Goal: Task Accomplishment & Management: Use online tool/utility

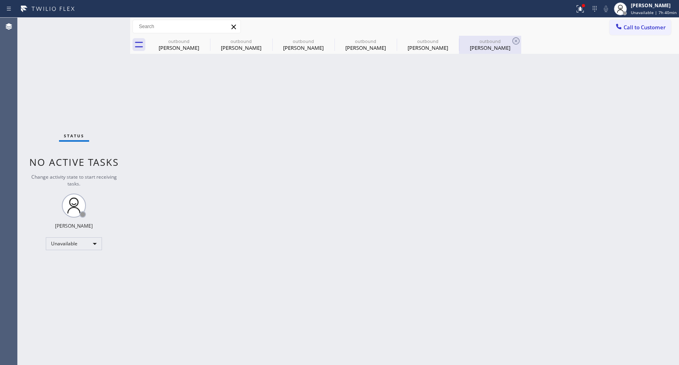
click at [485, 48] on div "[PERSON_NAME]" at bounding box center [490, 47] width 61 height 7
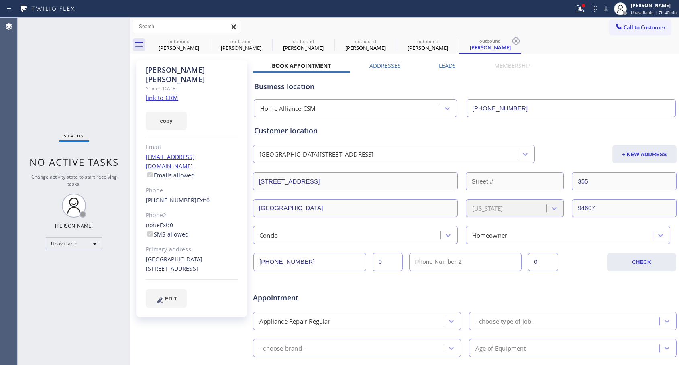
click at [172, 196] on link "[PHONE_NUMBER]" at bounding box center [171, 200] width 51 height 8
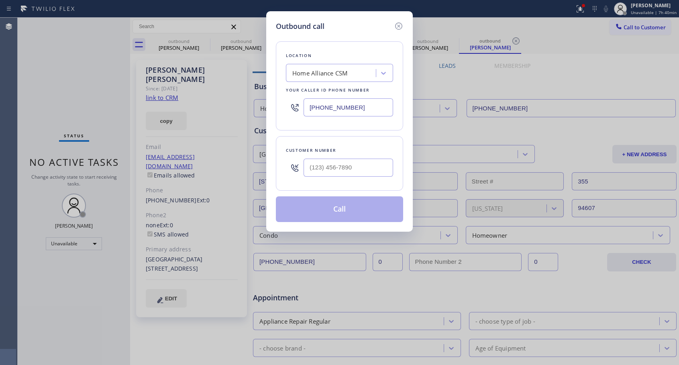
type input "[PHONE_NUMBER]"
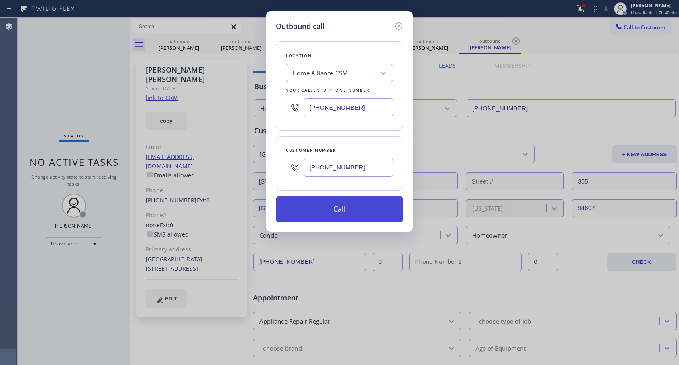
click at [337, 212] on button "Call" at bounding box center [339, 209] width 127 height 26
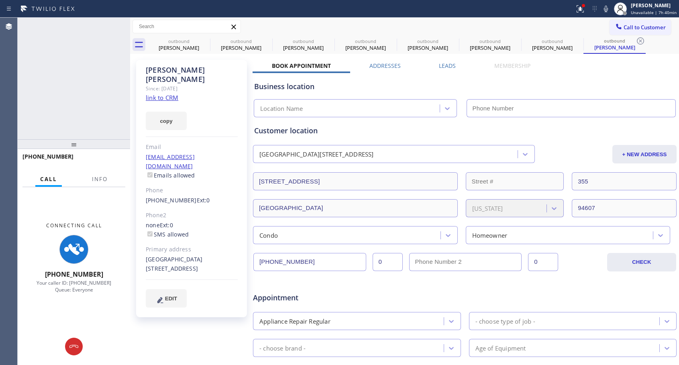
type input "[PHONE_NUMBER]"
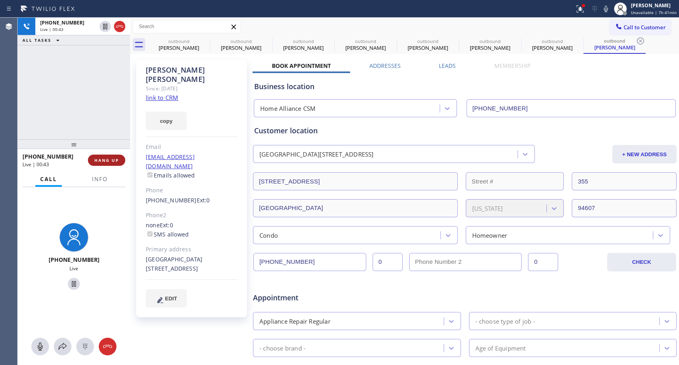
click at [106, 162] on span "HANG UP" at bounding box center [106, 160] width 24 height 6
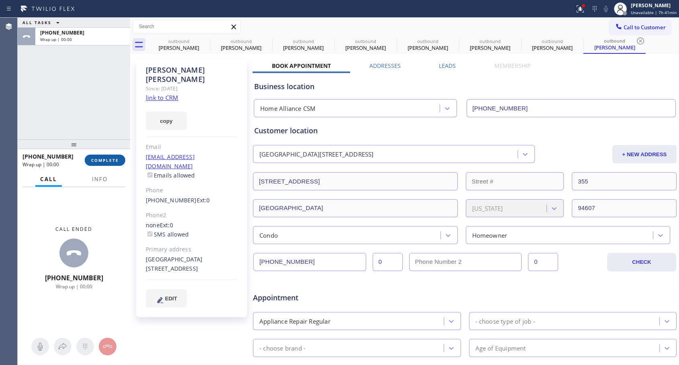
click at [106, 162] on span "COMPLETE" at bounding box center [105, 160] width 28 height 6
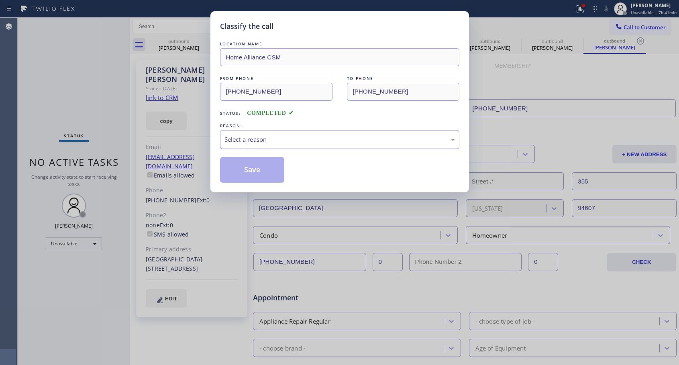
click at [249, 140] on div "Select a reason" at bounding box center [339, 139] width 230 height 9
click at [250, 170] on button "Save" at bounding box center [252, 170] width 65 height 26
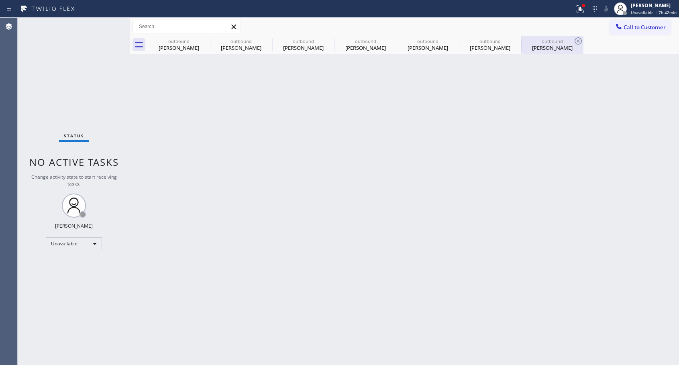
click at [539, 41] on div "outbound" at bounding box center [552, 41] width 61 height 6
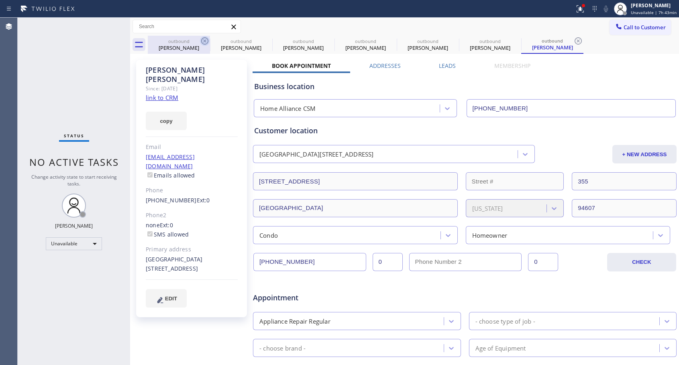
click at [206, 41] on icon at bounding box center [205, 41] width 10 height 10
click at [0, 0] on icon at bounding box center [0, 0] width 0 height 0
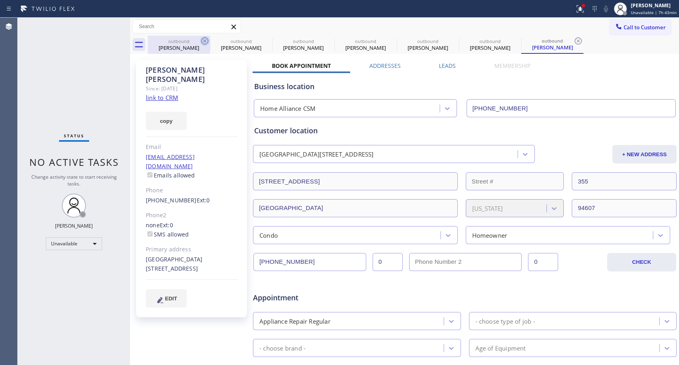
click at [0, 0] on icon at bounding box center [0, 0] width 0 height 0
click at [573, 41] on icon at bounding box center [578, 41] width 10 height 10
click at [206, 41] on div "outbound [PERSON_NAME] outbound [PERSON_NAME] outbound [PERSON_NAME] outbound […" at bounding box center [413, 45] width 531 height 18
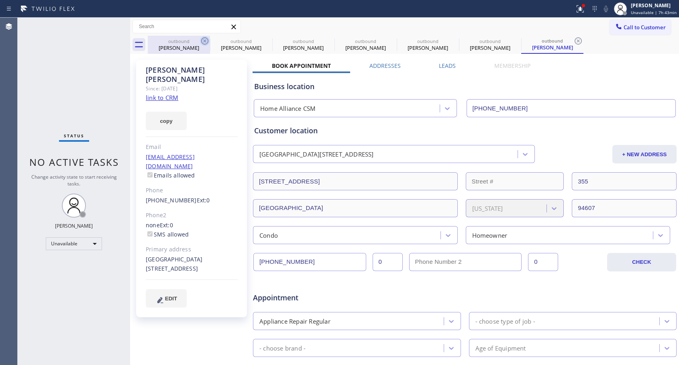
click at [206, 41] on div "outbound [PERSON_NAME] outbound [PERSON_NAME] outbound [PERSON_NAME] outbound […" at bounding box center [413, 45] width 531 height 18
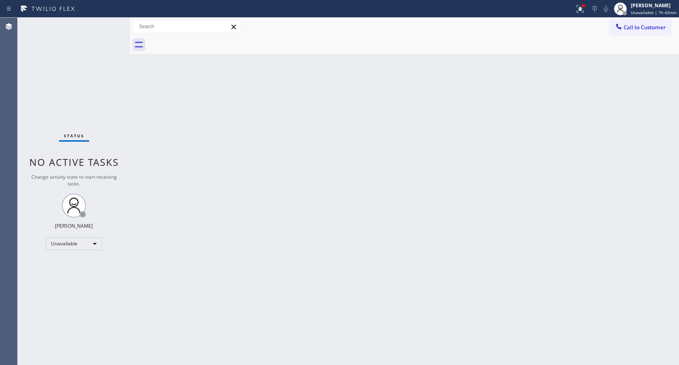
click at [206, 41] on div at bounding box center [413, 45] width 531 height 18
click at [628, 28] on span "Call to Customer" at bounding box center [644, 27] width 42 height 7
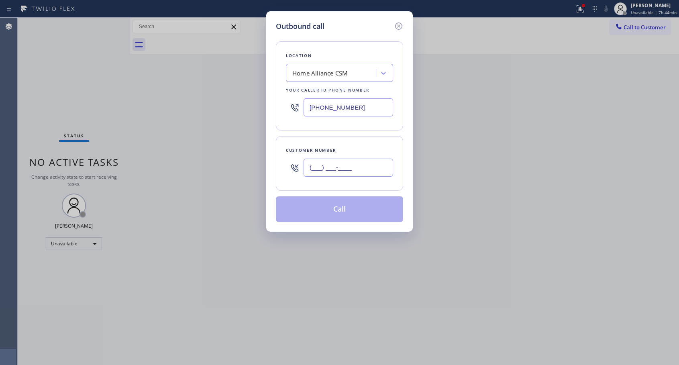
click at [359, 169] on input "(___) ___-____" at bounding box center [348, 168] width 90 height 18
paste input "718) 503-4320"
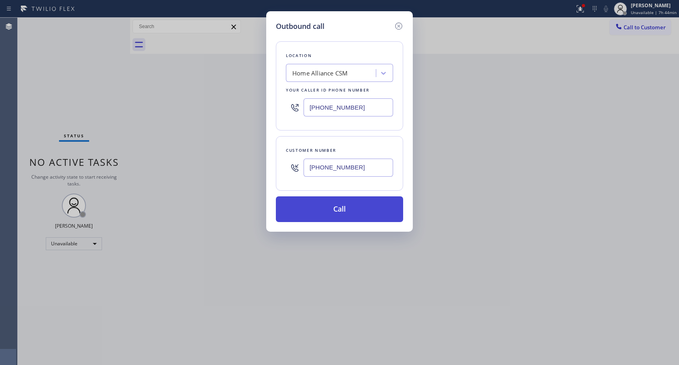
type input "[PHONE_NUMBER]"
click at [345, 213] on button "Call" at bounding box center [339, 209] width 127 height 26
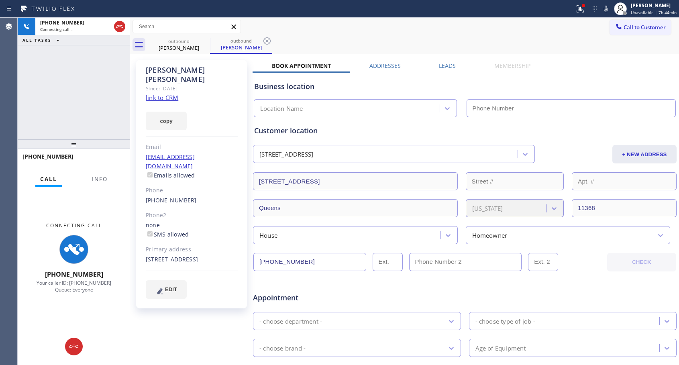
type input "[PHONE_NUMBER]"
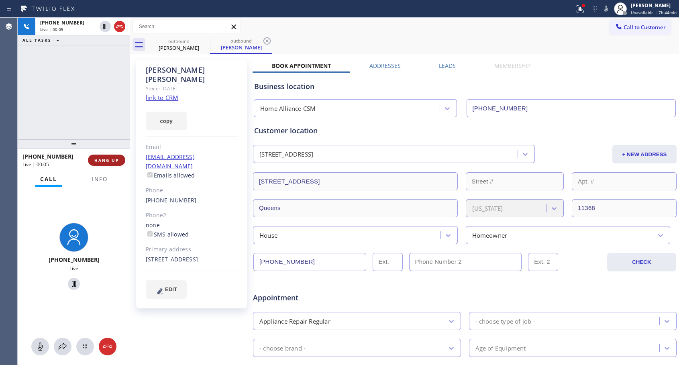
click at [115, 159] on span "HANG UP" at bounding box center [106, 160] width 24 height 6
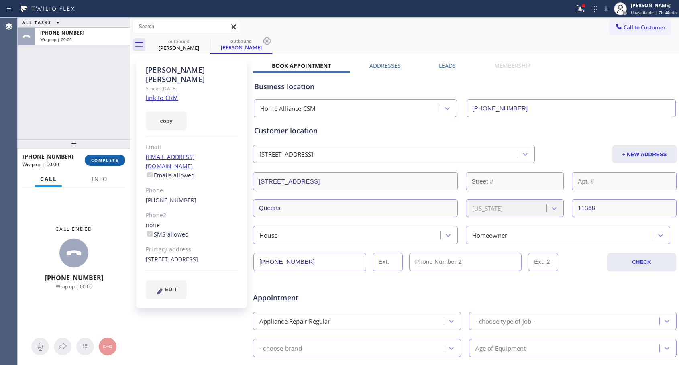
click at [119, 159] on button "COMPLETE" at bounding box center [105, 160] width 41 height 11
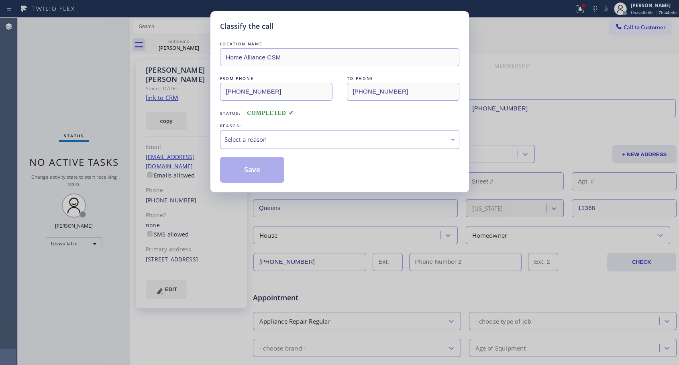
click at [256, 138] on div "Select a reason" at bounding box center [339, 139] width 230 height 9
click at [248, 169] on button "Save" at bounding box center [252, 170] width 65 height 26
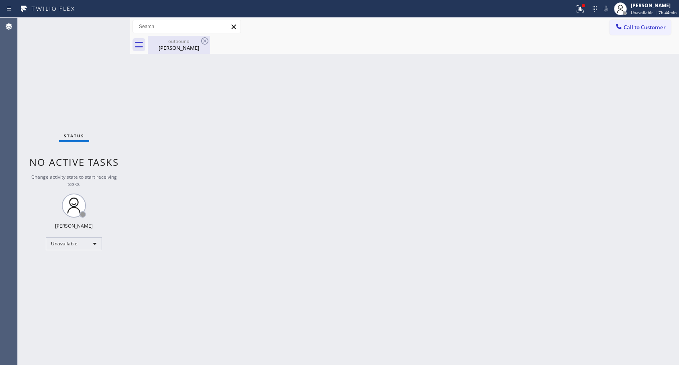
drag, startPoint x: 188, startPoint y: 45, endPoint x: 188, endPoint y: 53, distance: 7.2
click at [188, 46] on div "[PERSON_NAME]" at bounding box center [179, 47] width 61 height 7
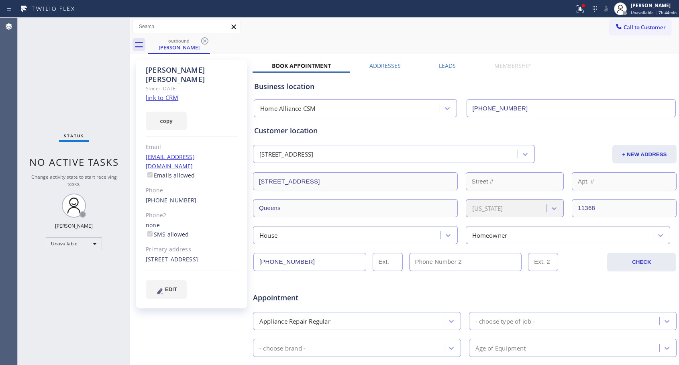
click at [181, 196] on link "[PHONE_NUMBER]" at bounding box center [171, 200] width 51 height 8
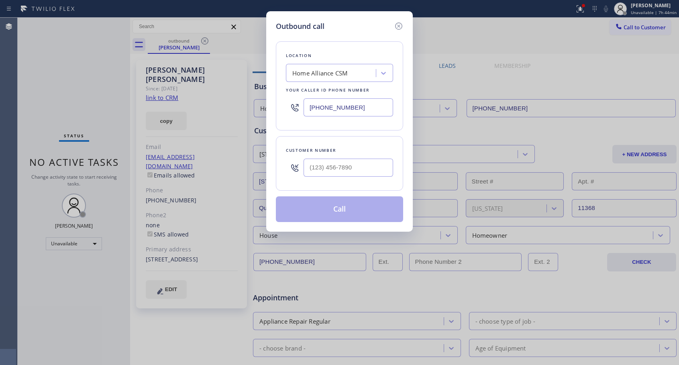
type input "[PHONE_NUMBER]"
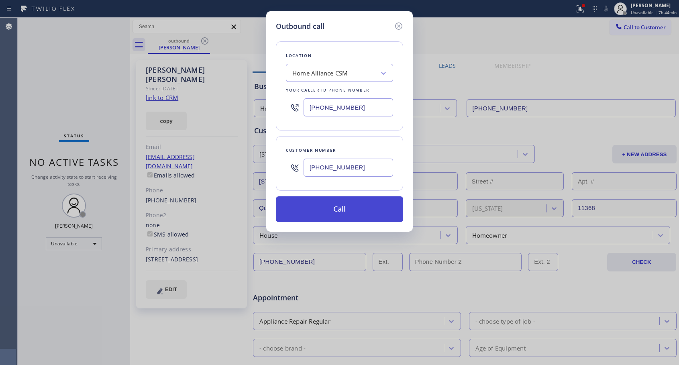
click at [299, 204] on button "Call" at bounding box center [339, 209] width 127 height 26
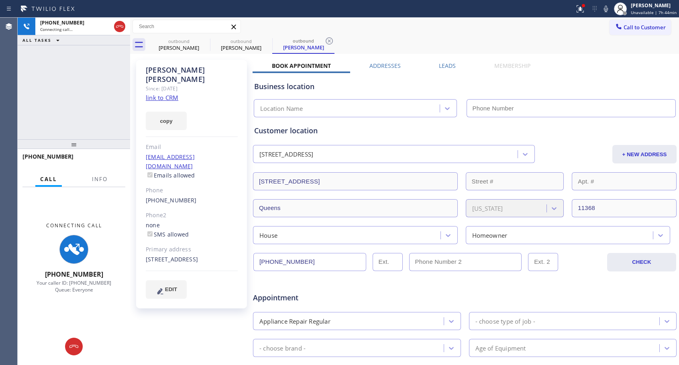
type input "[PHONE_NUMBER]"
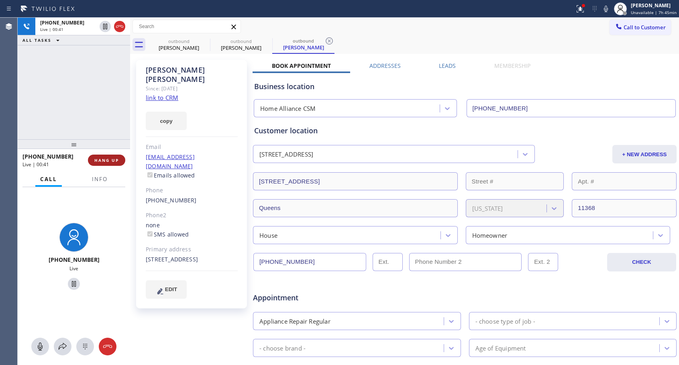
click at [119, 159] on button "HANG UP" at bounding box center [106, 160] width 37 height 11
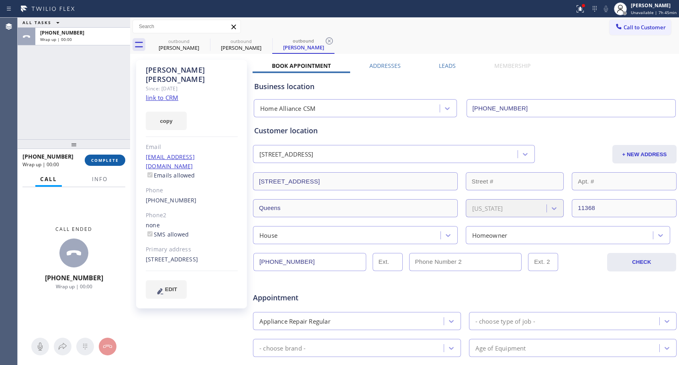
click at [119, 159] on button "COMPLETE" at bounding box center [105, 160] width 41 height 11
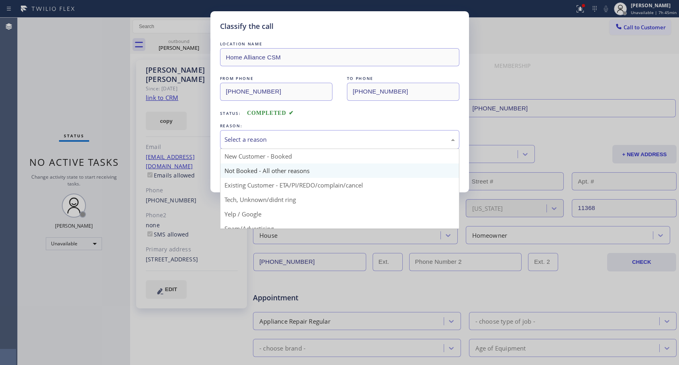
drag, startPoint x: 252, startPoint y: 144, endPoint x: 244, endPoint y: 163, distance: 20.9
click at [252, 145] on div "Select a reason" at bounding box center [339, 139] width 239 height 19
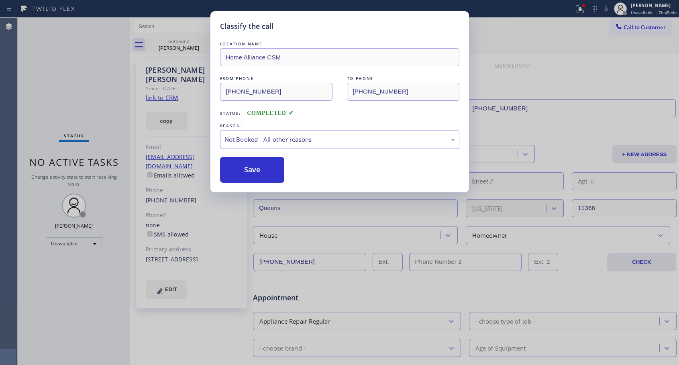
click at [240, 171] on button "Save" at bounding box center [252, 170] width 65 height 26
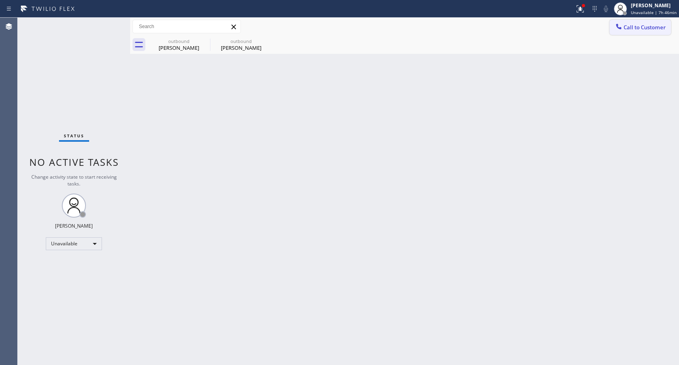
click at [626, 32] on button "Call to Customer" at bounding box center [639, 27] width 61 height 15
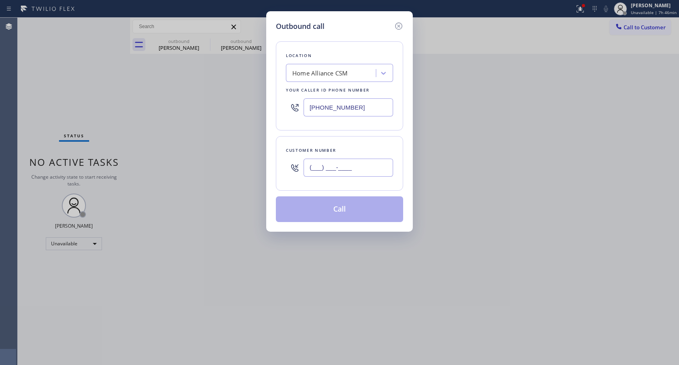
click at [325, 170] on input "(___) ___-____" at bounding box center [348, 168] width 90 height 18
paste input "860) 944-8399"
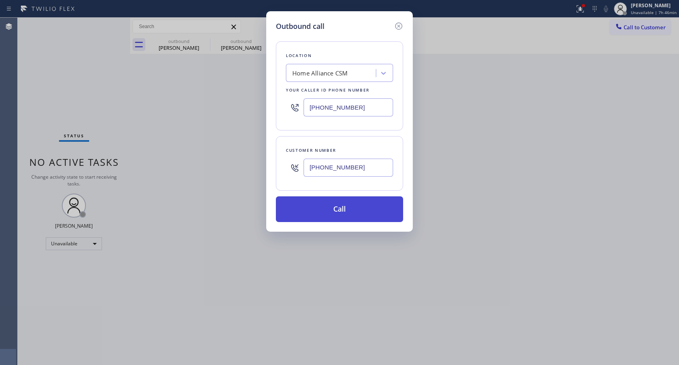
type input "[PHONE_NUMBER]"
click at [338, 209] on button "Call" at bounding box center [339, 209] width 127 height 26
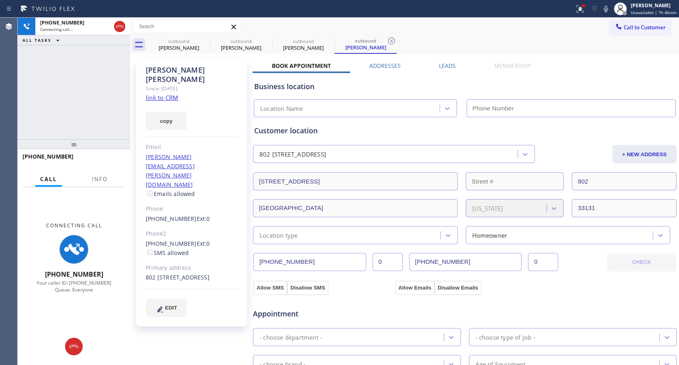
type input "[PHONE_NUMBER]"
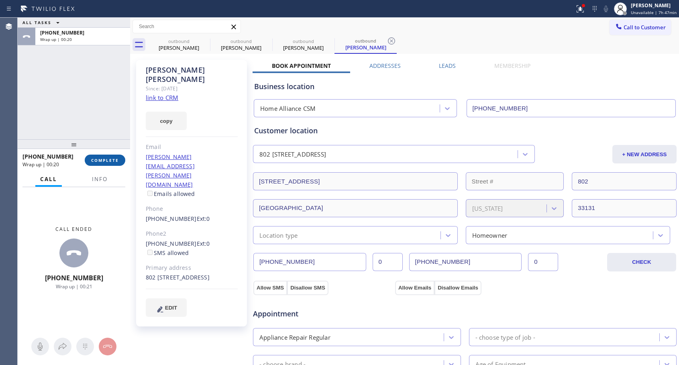
click at [114, 155] on button "COMPLETE" at bounding box center [105, 160] width 41 height 11
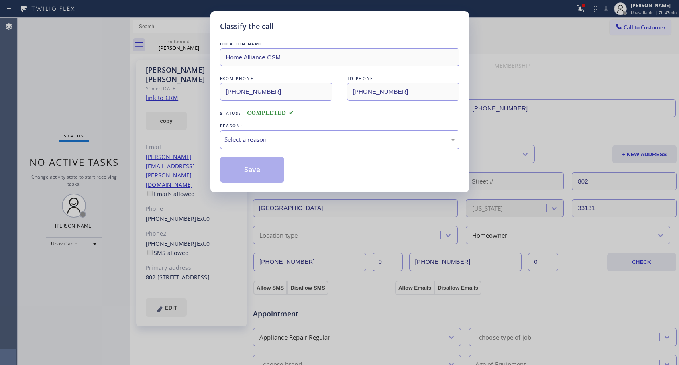
click at [258, 134] on div "Select a reason" at bounding box center [339, 139] width 239 height 19
click at [255, 168] on button "Save" at bounding box center [252, 170] width 65 height 26
